Goal: Transaction & Acquisition: Purchase product/service

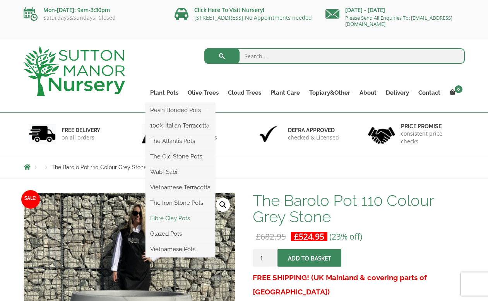
click at [179, 218] on link "Fibre Clay Pots" at bounding box center [180, 219] width 70 height 12
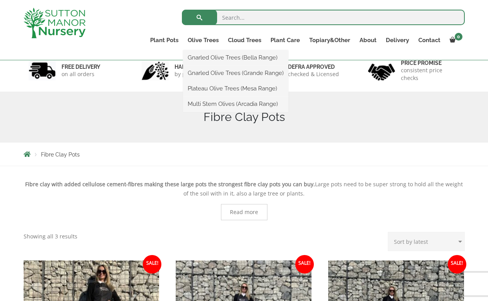
scroll to position [43, 0]
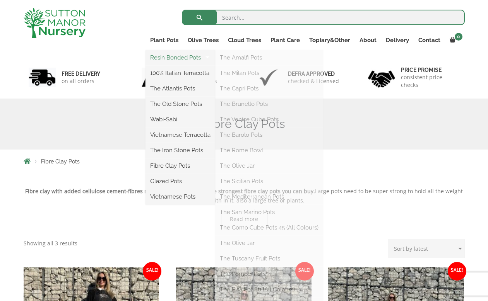
click at [167, 56] on link "Resin Bonded Pots" at bounding box center [180, 58] width 70 height 12
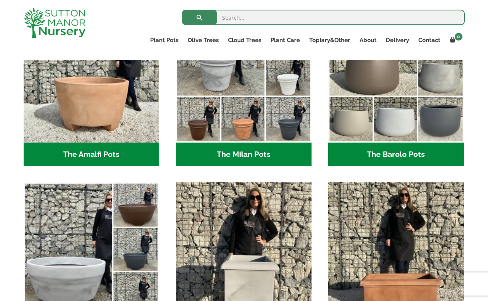
scroll to position [259, 0]
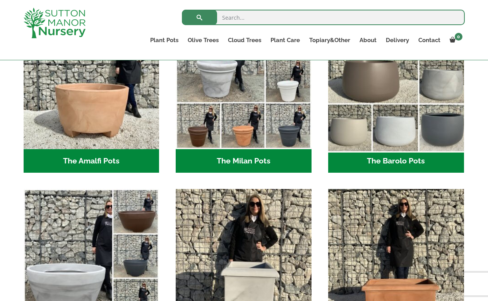
click at [388, 141] on img "Visit product category The Barolo Pots" at bounding box center [396, 81] width 142 height 142
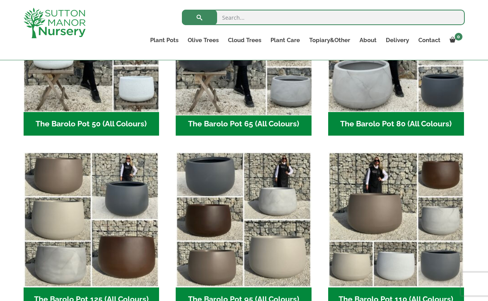
scroll to position [336, 0]
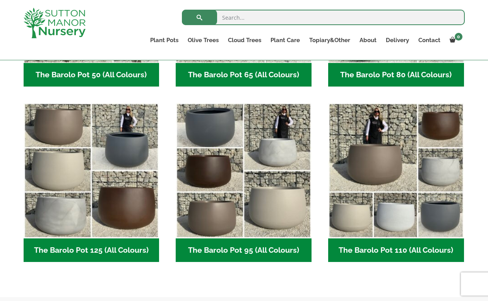
click at [395, 248] on h2 "The Barolo Pot 110 (All Colours) (6)" at bounding box center [396, 251] width 136 height 24
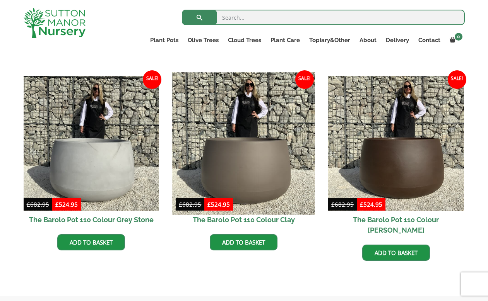
scroll to position [284, 0]
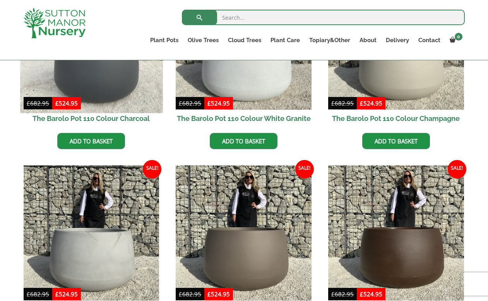
click at [113, 98] on img at bounding box center [91, 42] width 142 height 142
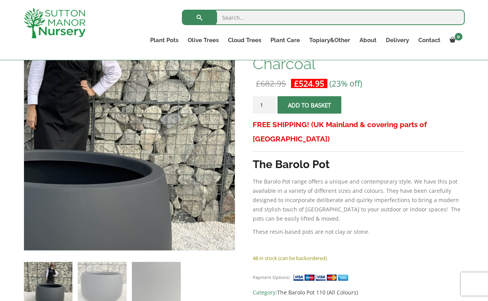
scroll to position [212, 0]
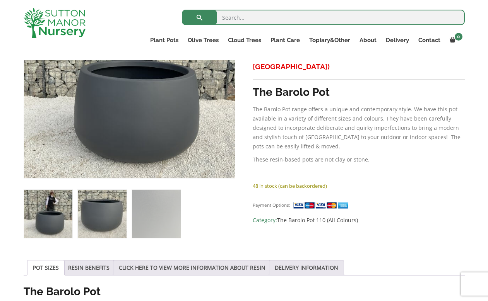
click at [99, 209] on img at bounding box center [102, 214] width 48 height 48
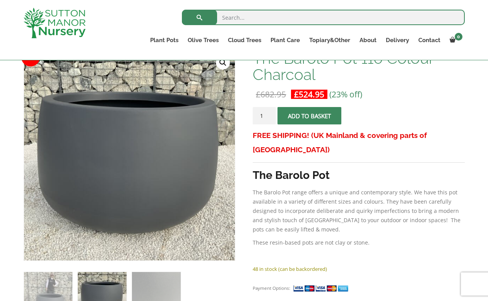
scroll to position [128, 0]
